Goal: Find contact information: Find contact information

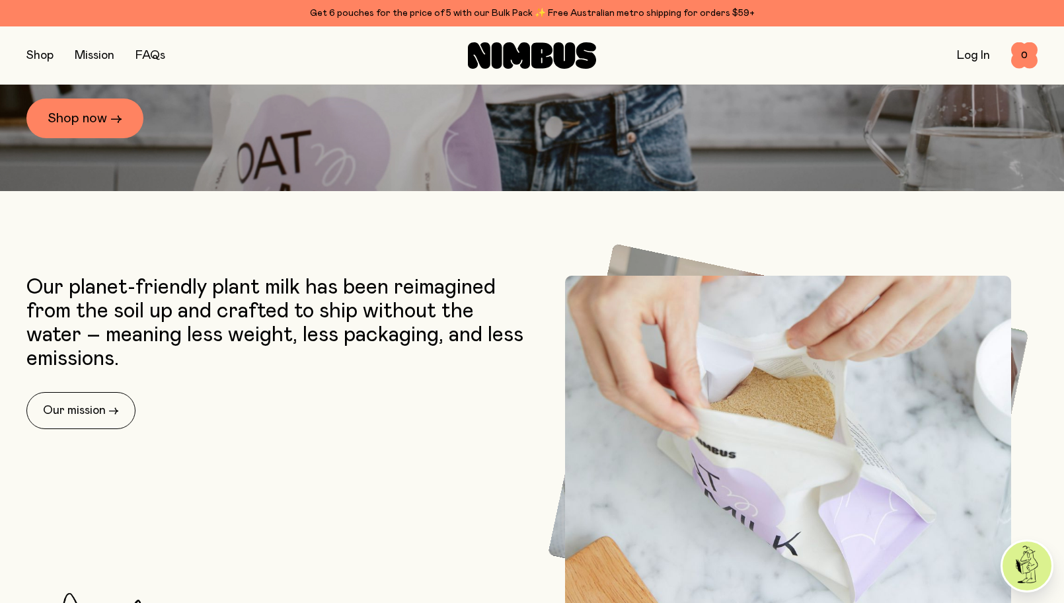
scroll to position [443, 0]
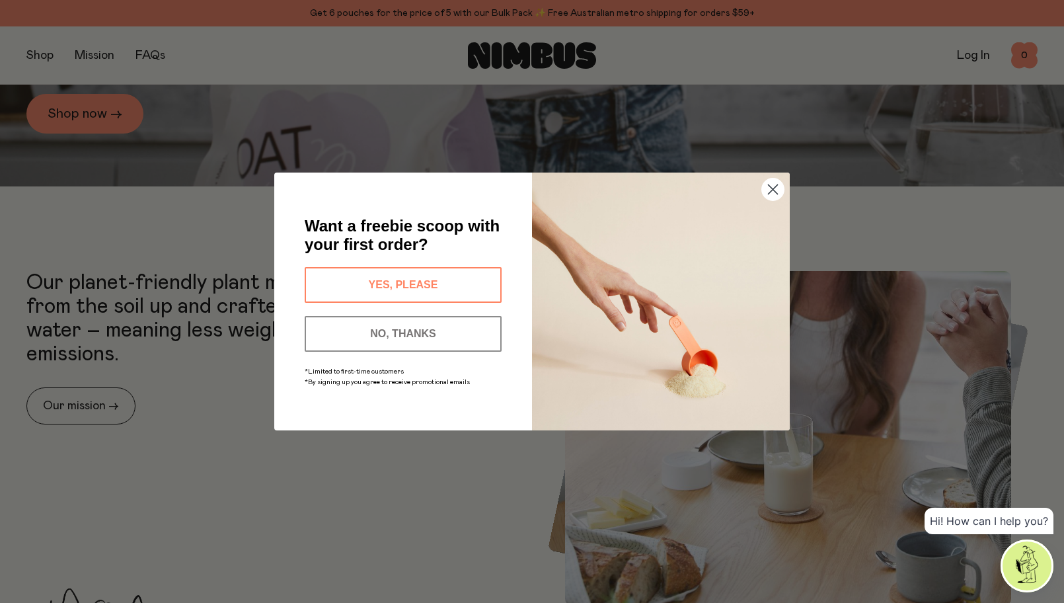
click at [772, 191] on circle "Close dialog" at bounding box center [773, 189] width 22 height 22
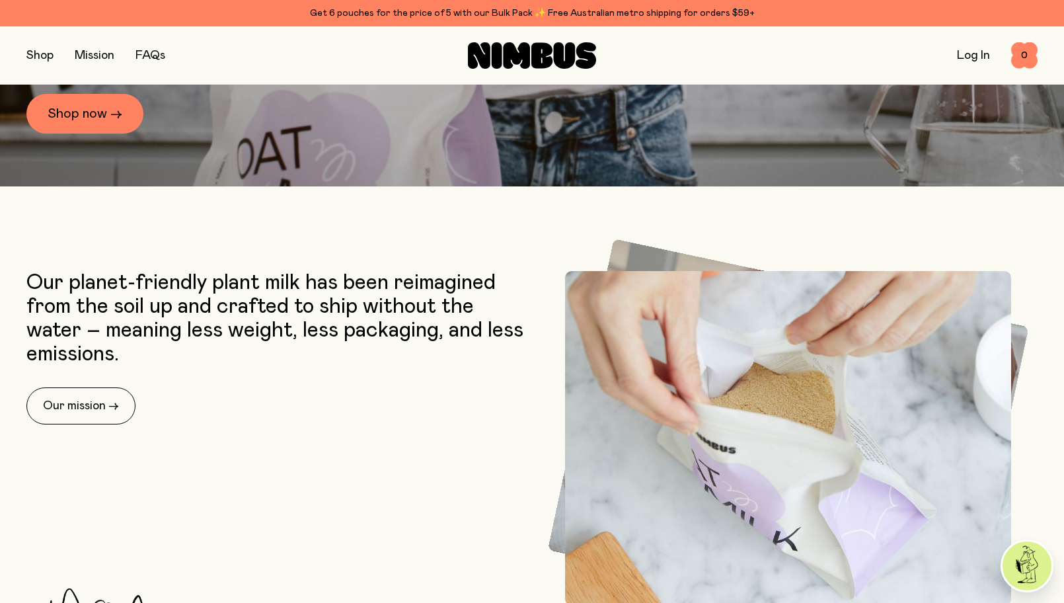
click at [97, 55] on link "Mission" at bounding box center [95, 56] width 40 height 12
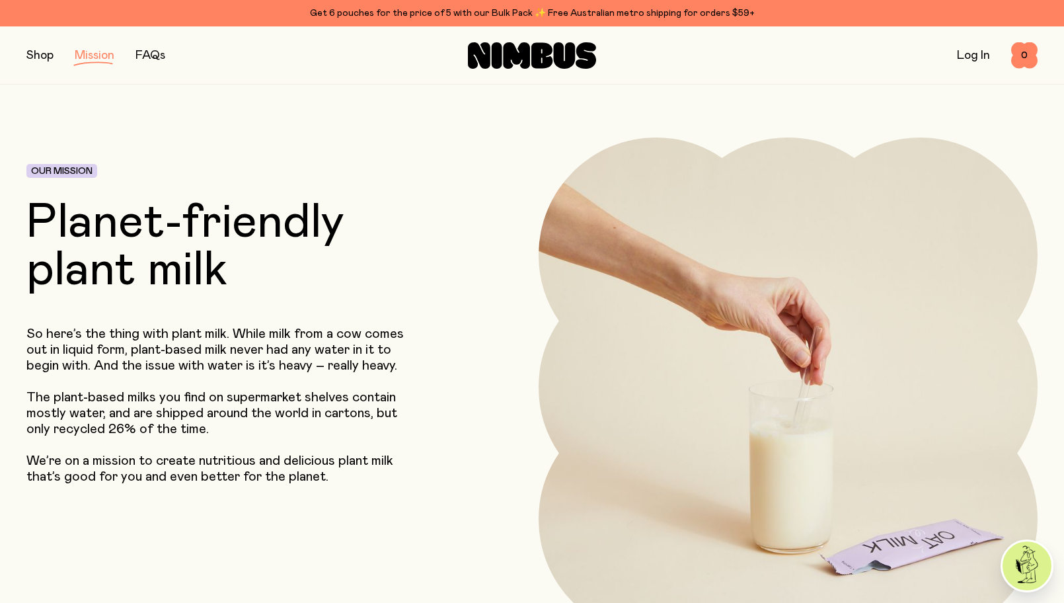
click at [32, 58] on button "button" at bounding box center [39, 55] width 27 height 19
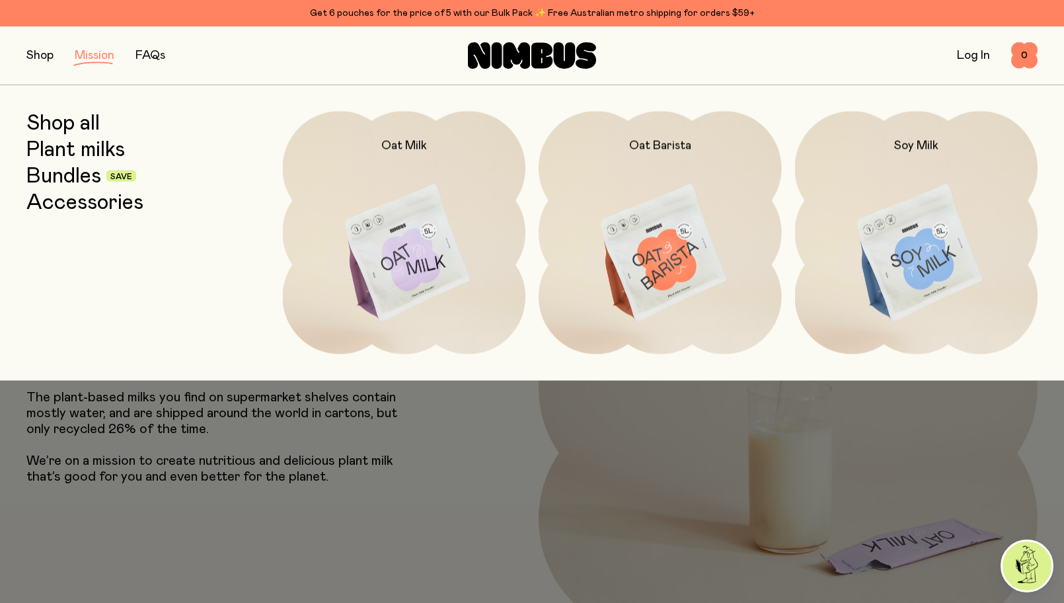
click at [63, 175] on link "Bundles" at bounding box center [63, 176] width 75 height 24
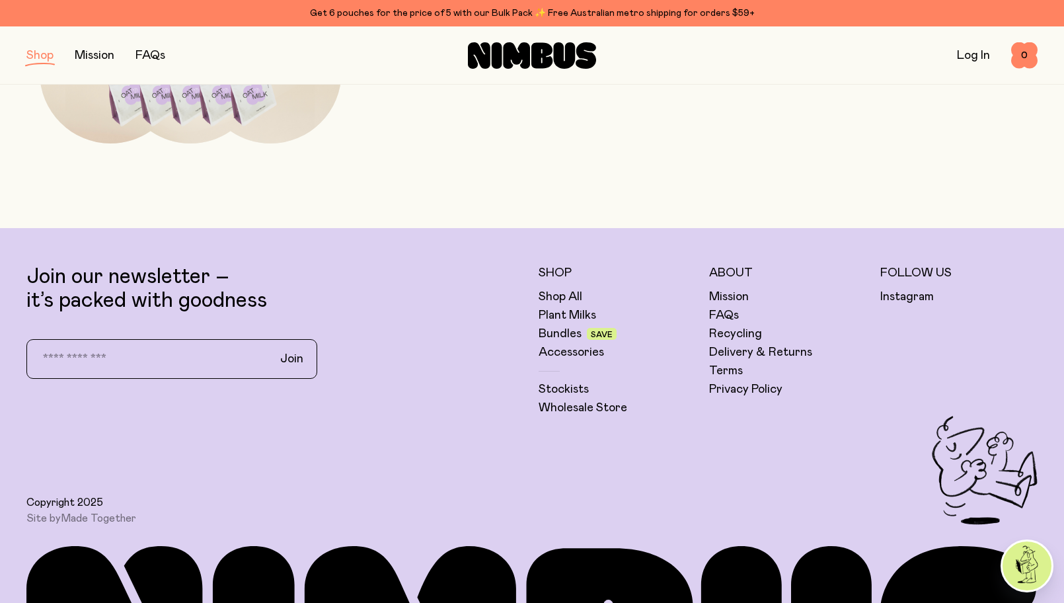
scroll to position [1281, 0]
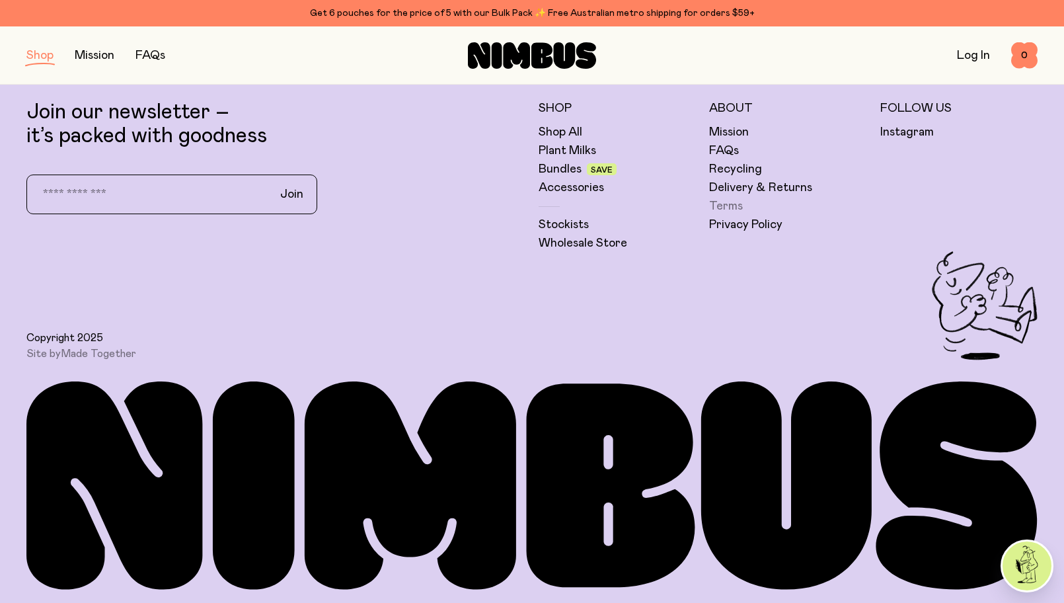
click at [734, 208] on link "Terms" at bounding box center [726, 206] width 34 height 16
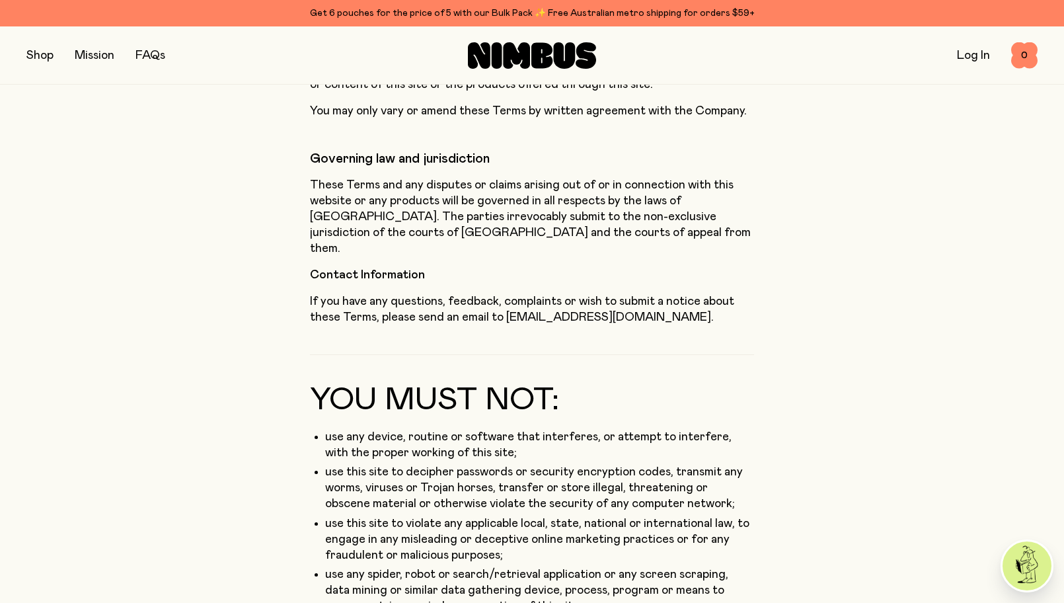
scroll to position [9406, 0]
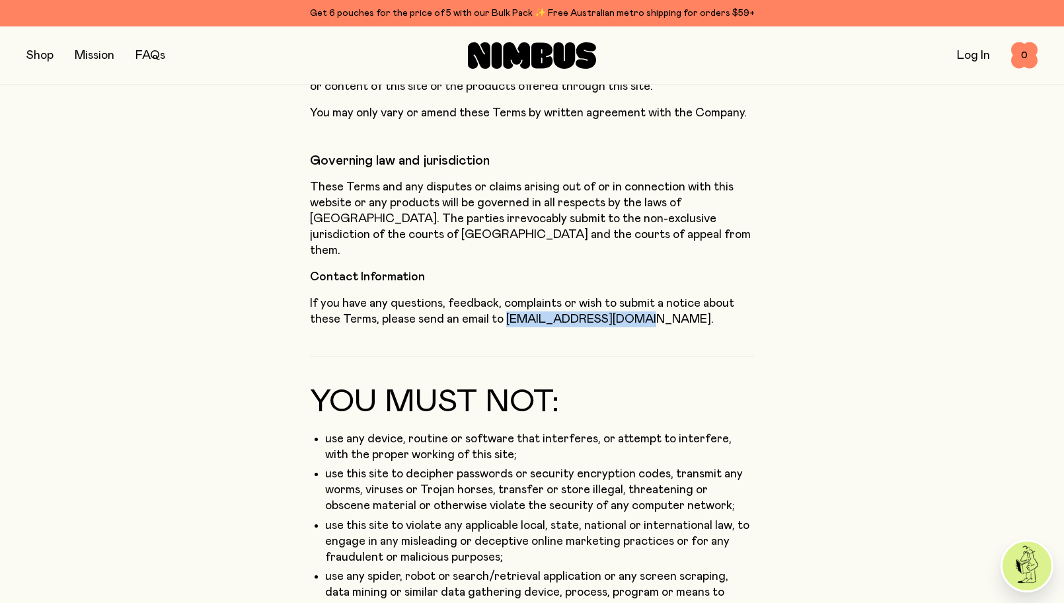
drag, startPoint x: 627, startPoint y: 210, endPoint x: 505, endPoint y: 210, distance: 122.3
click at [505, 296] on p "If you have any questions, feedback, complaints or wish to submit a notice abou…" at bounding box center [532, 312] width 444 height 32
copy p "[EMAIL_ADDRESS][DOMAIN_NAME]."
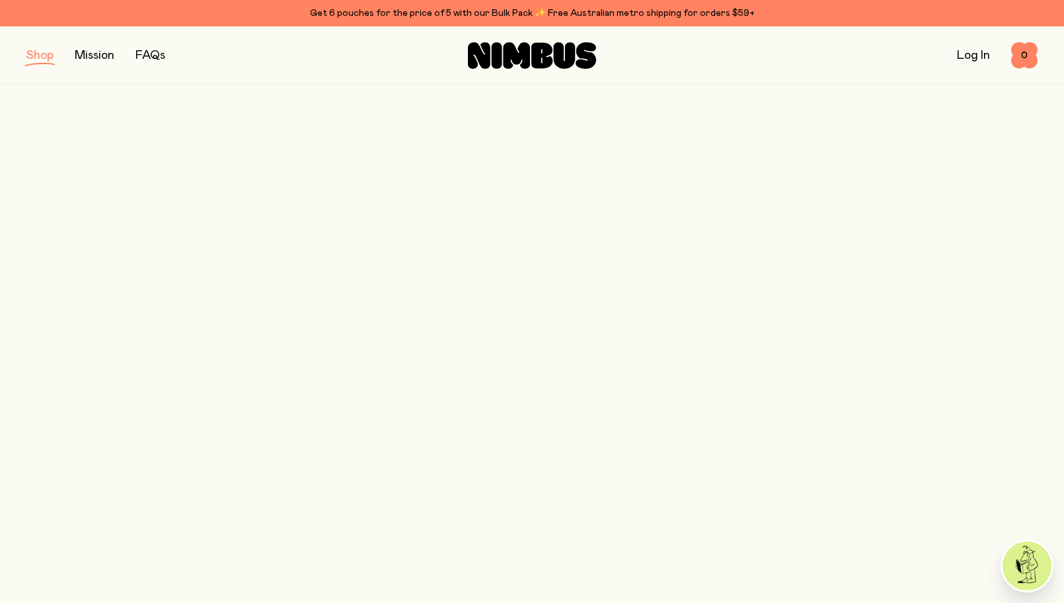
scroll to position [1281, 0]
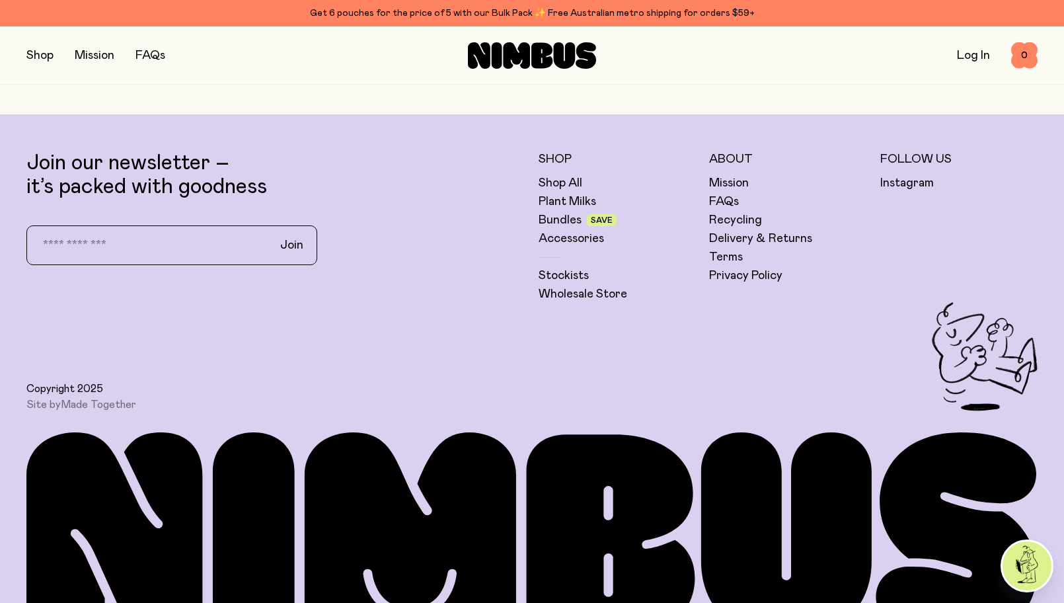
scroll to position [4067, 0]
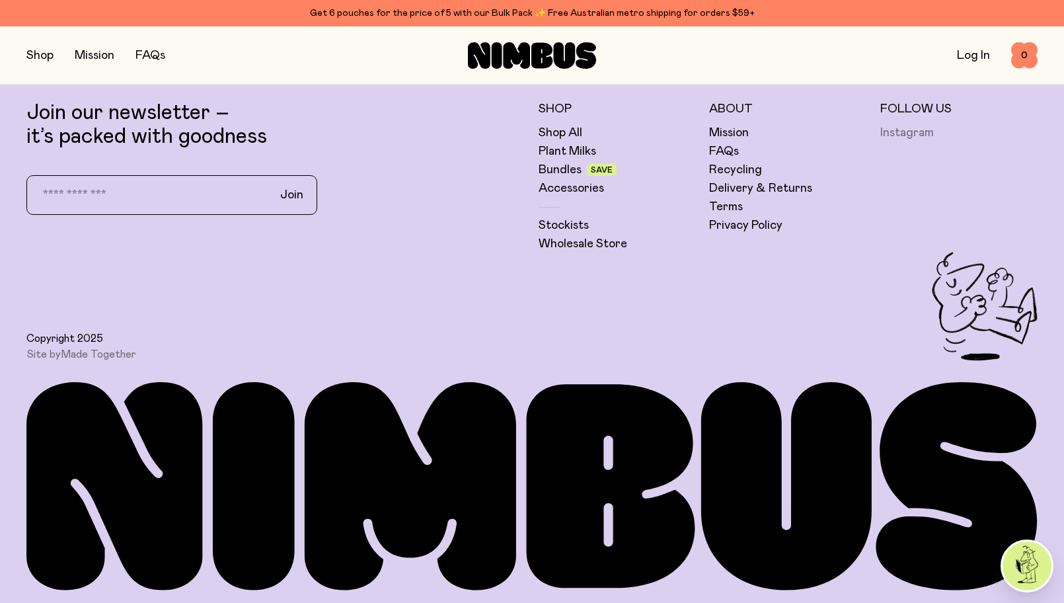
click at [894, 134] on link "Instagram" at bounding box center [908, 133] width 54 height 16
